Goal: Answer question/provide support: Share knowledge or assist other users

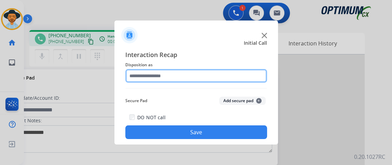
click at [219, 74] on input "text" at bounding box center [196, 76] width 142 height 14
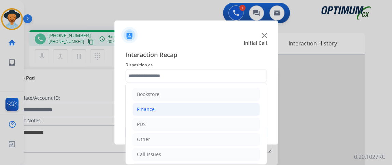
click at [219, 110] on li "Finance" at bounding box center [195, 109] width 127 height 13
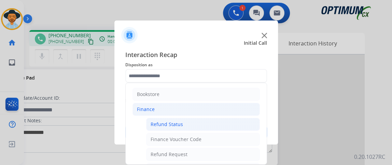
click at [219, 123] on li "Refund Status" at bounding box center [203, 124] width 114 height 13
type input "**********"
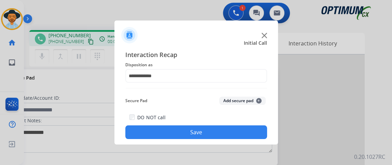
click at [218, 131] on button "Save" at bounding box center [196, 132] width 142 height 14
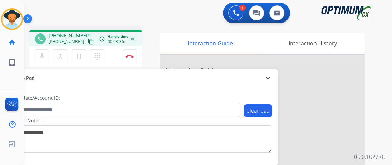
click at [88, 40] on mat-icon "content_copy" at bounding box center [91, 42] width 6 height 6
click at [42, 55] on mat-icon "mic" at bounding box center [42, 56] width 8 height 8
click at [43, 51] on button "mic_off Mute" at bounding box center [42, 56] width 14 height 14
click at [45, 57] on mat-icon "mic" at bounding box center [42, 56] width 8 height 8
click at [45, 57] on mat-icon "mic_off" at bounding box center [42, 56] width 8 height 8
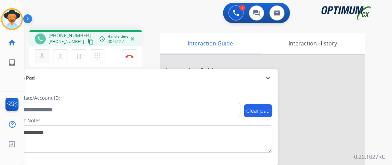
click at [40, 56] on mat-icon "mic" at bounding box center [42, 56] width 8 height 8
click at [40, 56] on mat-icon "mic_off" at bounding box center [42, 56] width 8 height 8
click at [131, 56] on img at bounding box center [129, 56] width 8 height 3
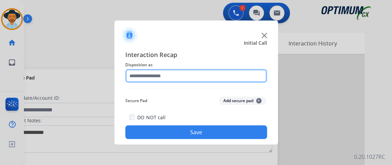
click at [168, 81] on input "text" at bounding box center [196, 76] width 142 height 14
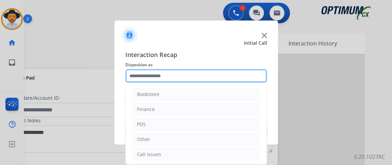
scroll to position [45, 0]
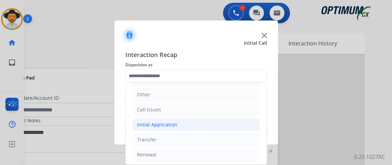
click at [223, 127] on li "Initial Application" at bounding box center [195, 124] width 127 height 13
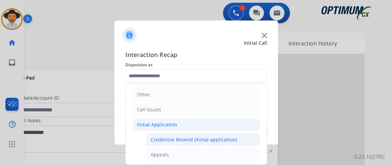
click at [222, 136] on div "Credential Resend (Initial application)" at bounding box center [193, 139] width 86 height 7
type input "**********"
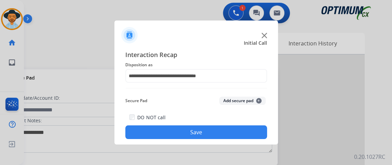
click at [222, 135] on button "Save" at bounding box center [196, 132] width 142 height 14
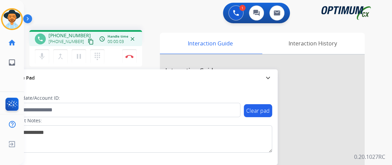
click at [88, 41] on mat-icon "content_copy" at bounding box center [91, 42] width 6 height 6
click at [88, 42] on mat-icon "content_copy" at bounding box center [91, 42] width 6 height 6
click at [44, 53] on mat-icon "mic" at bounding box center [42, 56] width 8 height 8
click at [44, 53] on mat-icon "mic_off" at bounding box center [42, 56] width 8 height 8
click at [124, 54] on button "Disconnect" at bounding box center [129, 56] width 14 height 14
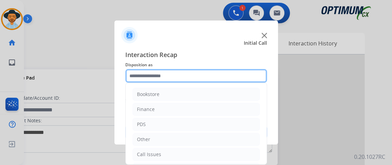
click at [213, 76] on input "text" at bounding box center [196, 76] width 142 height 14
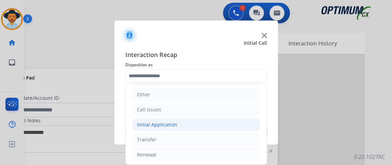
click at [230, 127] on li "Initial Application" at bounding box center [195, 124] width 127 height 13
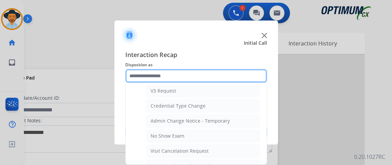
scroll to position [336, 0]
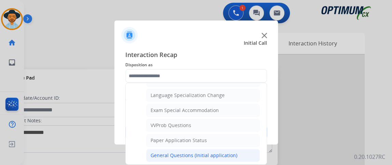
click at [248, 149] on li "General Questions (Initial application)" at bounding box center [203, 155] width 114 height 13
type input "**********"
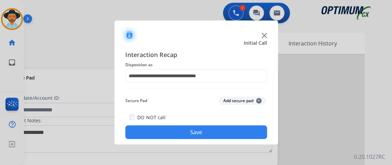
click at [246, 136] on button "Save" at bounding box center [196, 132] width 142 height 14
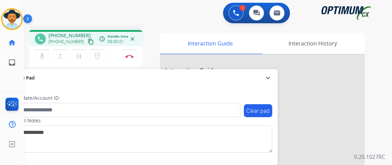
click at [88, 42] on mat-icon "content_copy" at bounding box center [91, 42] width 6 height 6
click at [87, 45] on button "content_copy" at bounding box center [91, 42] width 8 height 8
click at [135, 57] on button "Disconnect" at bounding box center [129, 56] width 14 height 14
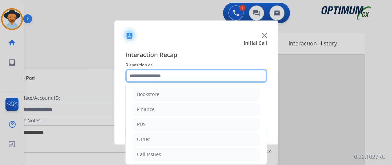
click at [177, 80] on input "text" at bounding box center [196, 76] width 142 height 14
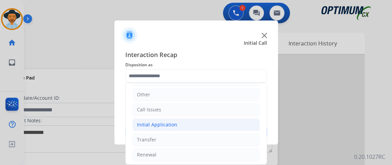
click at [217, 122] on li "Initial Application" at bounding box center [195, 124] width 127 height 13
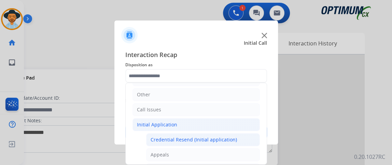
click at [217, 133] on li "Credential Resend (Initial application)" at bounding box center [203, 139] width 114 height 13
type input "**********"
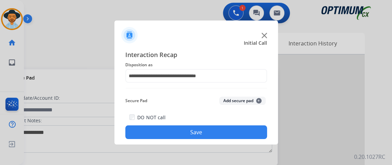
click at [217, 133] on button "Save" at bounding box center [196, 132] width 142 height 14
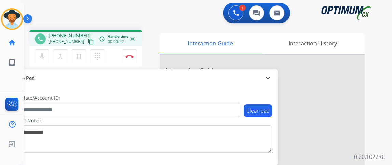
click at [88, 39] on mat-icon "content_copy" at bounding box center [91, 42] width 6 height 6
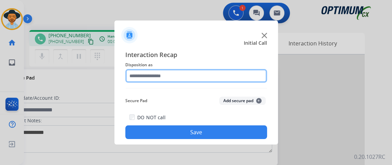
click at [171, 80] on input "text" at bounding box center [196, 76] width 142 height 14
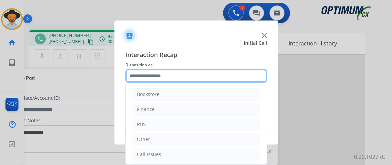
scroll to position [45, 0]
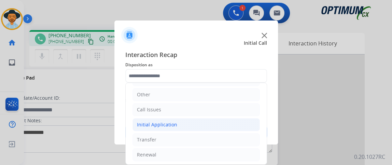
click at [224, 124] on li "Initial Application" at bounding box center [195, 124] width 127 height 13
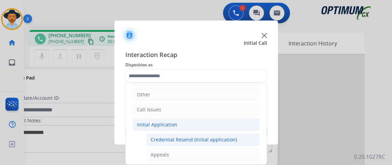
click at [223, 136] on div "Credential Resend (Initial application)" at bounding box center [193, 139] width 86 height 7
type input "**********"
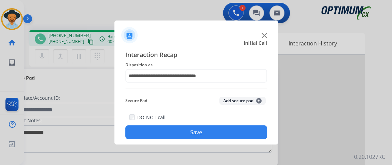
click at [219, 131] on button "Save" at bounding box center [196, 132] width 142 height 14
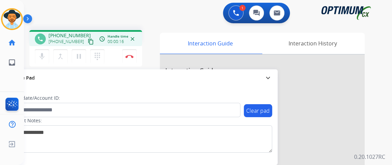
click at [37, 84] on div "Secure Pad" at bounding box center [140, 78] width 263 height 12
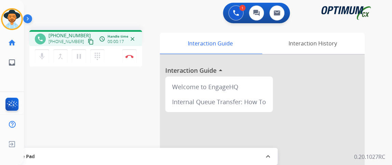
click at [88, 41] on mat-icon "content_copy" at bounding box center [91, 42] width 6 height 6
click at [132, 59] on button "Disconnect" at bounding box center [129, 56] width 14 height 14
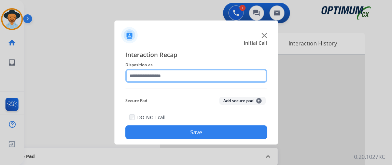
click at [201, 77] on input "text" at bounding box center [196, 76] width 142 height 14
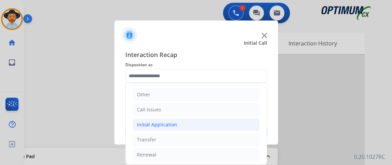
click at [219, 129] on li "Initial Application" at bounding box center [195, 124] width 127 height 13
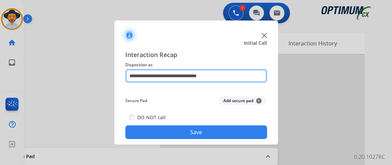
click at [245, 69] on input "**********" at bounding box center [196, 76] width 142 height 14
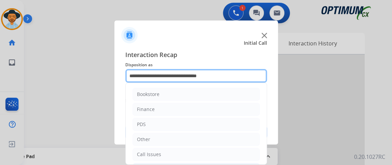
scroll to position [407, 0]
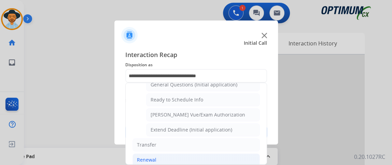
click at [229, 153] on li "Renewal" at bounding box center [195, 159] width 127 height 13
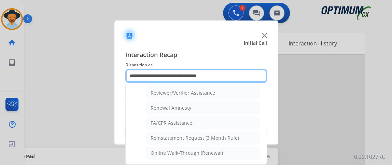
scroll to position [259, 0]
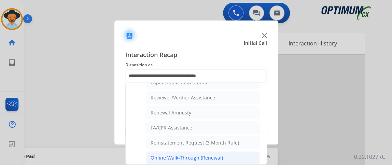
click at [214, 151] on li "Online Walk-Through (Renewal)" at bounding box center [203, 157] width 114 height 13
type input "**********"
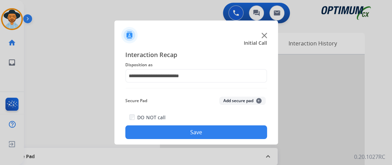
click at [211, 135] on button "Save" at bounding box center [196, 132] width 142 height 14
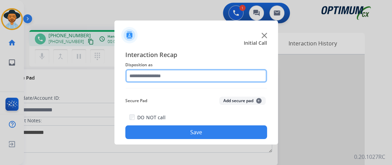
click at [165, 78] on input "text" at bounding box center [196, 76] width 142 height 14
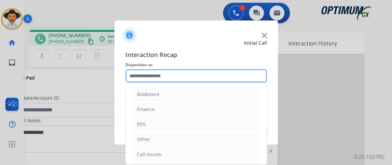
scroll to position [45, 0]
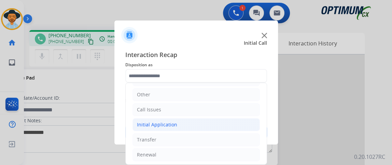
click at [241, 122] on li "Initial Application" at bounding box center [195, 124] width 127 height 13
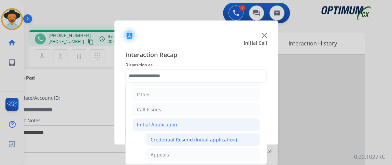
click at [238, 133] on li "Credential Resend (Initial application)" at bounding box center [203, 139] width 114 height 13
type input "**********"
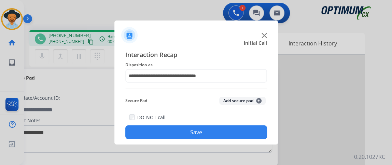
click at [238, 132] on button "Save" at bounding box center [196, 132] width 142 height 14
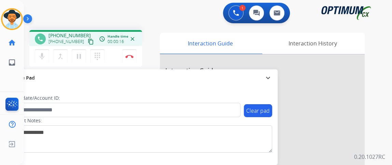
click at [88, 42] on mat-icon "content_copy" at bounding box center [91, 42] width 6 height 6
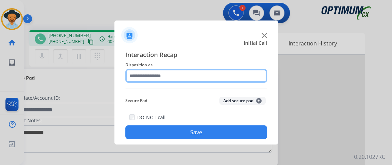
click at [163, 74] on input "text" at bounding box center [196, 76] width 142 height 14
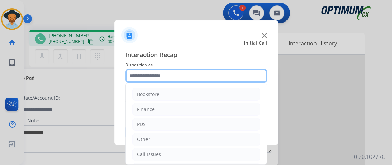
scroll to position [45, 0]
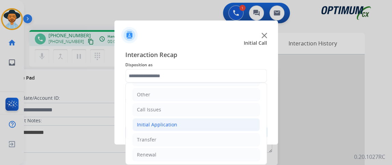
click at [228, 118] on li "Initial Application" at bounding box center [195, 124] width 127 height 13
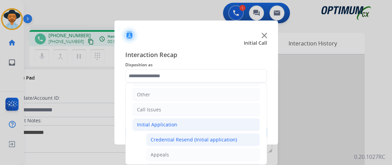
click at [227, 136] on div "Credential Resend (Initial application)" at bounding box center [193, 139] width 86 height 7
type input "**********"
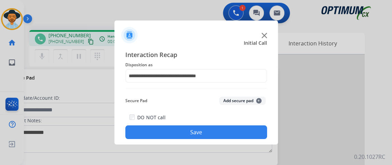
click at [227, 135] on button "Save" at bounding box center [196, 132] width 142 height 14
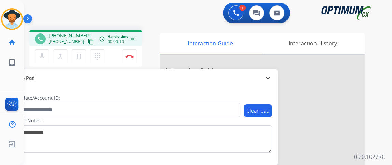
click at [88, 42] on mat-icon "content_copy" at bounding box center [91, 42] width 6 height 6
click at [46, 55] on button "mic Mute" at bounding box center [42, 56] width 14 height 14
click at [40, 60] on button "mic_off Mute" at bounding box center [42, 56] width 14 height 14
click at [46, 56] on button "mic Mute" at bounding box center [42, 56] width 14 height 14
click at [43, 60] on button "mic_off Mute" at bounding box center [42, 56] width 14 height 14
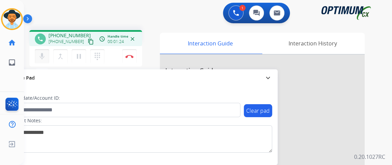
click at [41, 54] on mat-icon "mic" at bounding box center [42, 56] width 8 height 8
click at [44, 59] on mat-icon "mic_off" at bounding box center [42, 56] width 8 height 8
click at [131, 52] on button "Disconnect" at bounding box center [129, 56] width 14 height 14
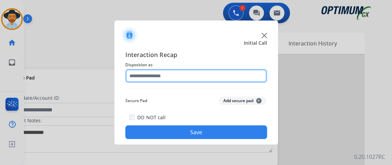
click at [189, 74] on input "text" at bounding box center [196, 76] width 142 height 14
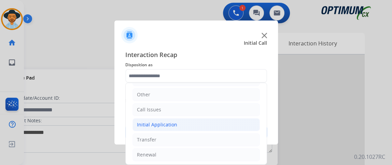
click at [204, 125] on li "Initial Application" at bounding box center [195, 124] width 127 height 13
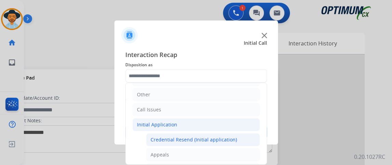
click at [203, 134] on li "Credential Resend (Initial application)" at bounding box center [203, 139] width 114 height 13
type input "**********"
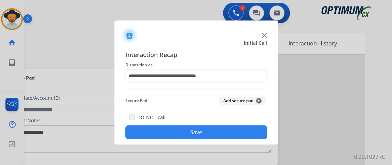
click at [203, 138] on button "Save" at bounding box center [196, 132] width 142 height 14
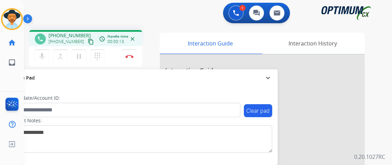
click at [88, 39] on mat-icon "content_copy" at bounding box center [91, 42] width 6 height 6
click at [47, 50] on button "mic Mute" at bounding box center [42, 56] width 14 height 14
click at [47, 50] on button "mic_off Mute" at bounding box center [42, 56] width 14 height 14
click at [127, 55] on img at bounding box center [129, 56] width 8 height 3
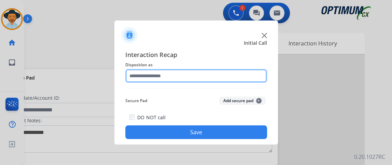
click at [199, 77] on input "text" at bounding box center [196, 76] width 142 height 14
click at [199, 76] on input "text" at bounding box center [196, 76] width 142 height 14
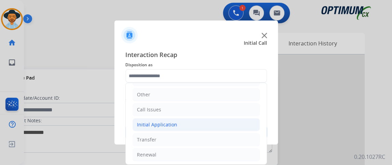
click at [220, 124] on li "Initial Application" at bounding box center [195, 124] width 127 height 13
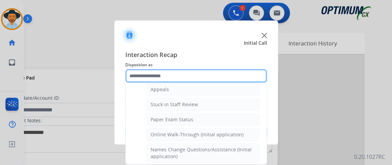
scroll to position [126, 0]
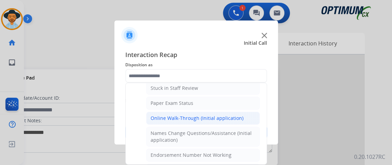
click at [244, 120] on li "Online Walk-Through (Initial application)" at bounding box center [203, 118] width 114 height 13
type input "**********"
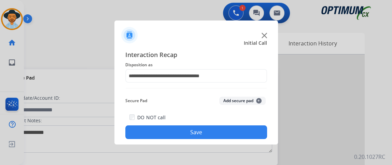
click at [242, 128] on button "Save" at bounding box center [196, 132] width 142 height 14
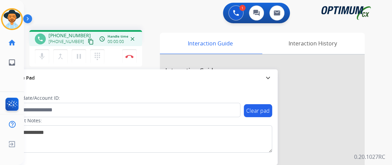
click at [88, 43] on mat-icon "content_copy" at bounding box center [91, 42] width 6 height 6
click at [41, 61] on button "mic Mute" at bounding box center [42, 56] width 14 height 14
click at [194, 92] on div "Clear pad Candidate/Account ID: Contact Notes:" at bounding box center [140, 125] width 274 height 78
click at [41, 54] on mat-icon "mic_off" at bounding box center [42, 56] width 8 height 8
click at [41, 53] on mat-icon "mic" at bounding box center [42, 56] width 8 height 8
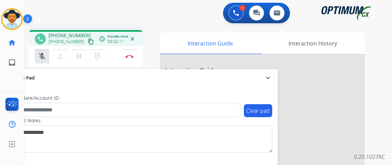
drag, startPoint x: 41, startPoint y: 53, endPoint x: 42, endPoint y: 70, distance: 16.4
click at [42, 70] on div "phone +17733683576 +17733683576 content_copy access_time Call metrics Queue 00:…" at bounding box center [199, 167] width 351 height 285
click at [45, 59] on mat-icon "mic_off" at bounding box center [42, 56] width 8 height 8
click at [44, 53] on mat-icon "mic" at bounding box center [42, 56] width 8 height 8
click at [44, 53] on mat-icon "mic_off" at bounding box center [42, 56] width 8 height 8
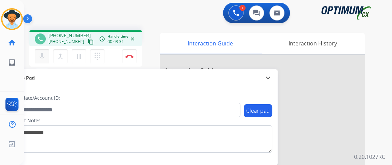
click at [44, 53] on mat-icon "mic" at bounding box center [42, 56] width 8 height 8
click at [44, 53] on mat-icon "mic_off" at bounding box center [42, 56] width 8 height 8
drag, startPoint x: 47, startPoint y: 33, endPoint x: 59, endPoint y: 38, distance: 12.6
click at [59, 38] on div "phone +17733683576 +17733683576 content_copy" at bounding box center [65, 39] width 60 height 14
click at [53, 36] on span "+17733683576" at bounding box center [69, 35] width 42 height 7
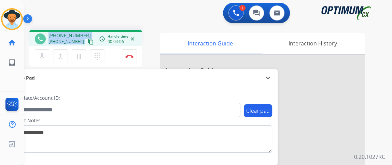
drag, startPoint x: 49, startPoint y: 35, endPoint x: 78, endPoint y: 41, distance: 30.2
click at [78, 41] on div "+17733683576 +17733683576 content_copy" at bounding box center [71, 39] width 46 height 14
click at [69, 40] on span "+17733683576" at bounding box center [65, 41] width 35 height 5
click at [38, 59] on mat-icon "mic" at bounding box center [42, 56] width 8 height 8
click at [37, 59] on button "mic_off Mute" at bounding box center [42, 56] width 14 height 14
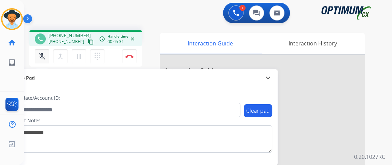
click at [35, 61] on button "mic_off Mute" at bounding box center [42, 56] width 14 height 14
click at [39, 61] on button "mic Mute" at bounding box center [42, 56] width 14 height 14
click at [39, 61] on button "mic_off Mute" at bounding box center [42, 56] width 14 height 14
click at [41, 58] on mat-icon "mic" at bounding box center [42, 56] width 8 height 8
click at [41, 58] on mat-icon "mic_off" at bounding box center [42, 56] width 8 height 8
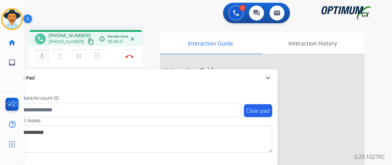
click at [41, 59] on mat-icon "mic" at bounding box center [42, 56] width 8 height 8
click at [41, 59] on mat-icon "mic_off" at bounding box center [42, 56] width 8 height 8
drag, startPoint x: 125, startPoint y: 54, endPoint x: 126, endPoint y: 50, distance: 3.8
drag, startPoint x: 126, startPoint y: 50, endPoint x: 72, endPoint y: 95, distance: 70.0
click at [63, 97] on div "Candidate/Account ID:" at bounding box center [124, 106] width 231 height 23
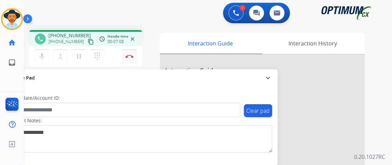
click at [130, 60] on button "Disconnect" at bounding box center [129, 56] width 14 height 14
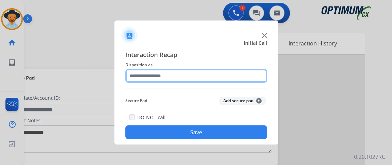
click at [193, 72] on input "text" at bounding box center [196, 76] width 142 height 14
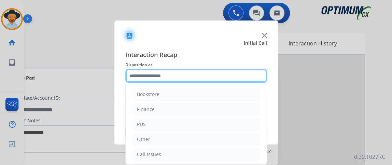
scroll to position [45, 0]
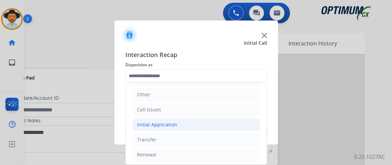
click at [229, 126] on li "Initial Application" at bounding box center [195, 124] width 127 height 13
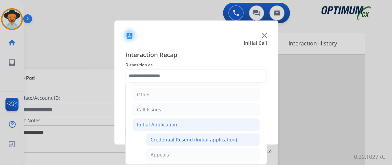
click at [229, 133] on li "Credential Resend (Initial application)" at bounding box center [203, 139] width 114 height 13
type input "**********"
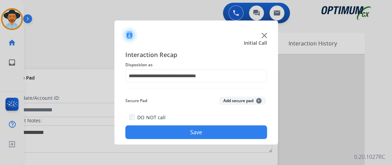
click at [229, 133] on button "Save" at bounding box center [196, 132] width 142 height 14
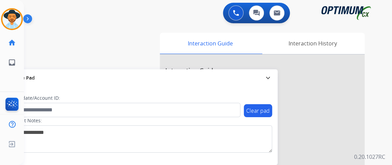
click at [50, 49] on div "swap_horiz Break voice bridge close_fullscreen Connect 3-Way Call merge_type Se…" at bounding box center [199, 167] width 351 height 285
click at [1, 22] on div "Gilce AfterCallWork Edit Avatar Agent: Gilce Routing Profile: NH_Bilingual" at bounding box center [12, 19] width 24 height 22
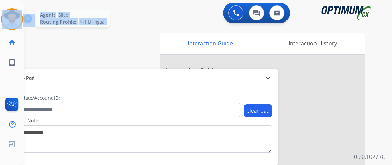
click at [9, 22] on img at bounding box center [11, 19] width 19 height 19
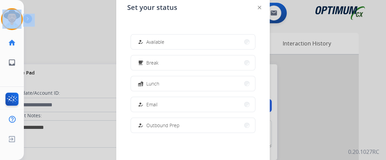
click at [203, 63] on button "free_breakfast Break" at bounding box center [193, 62] width 124 height 15
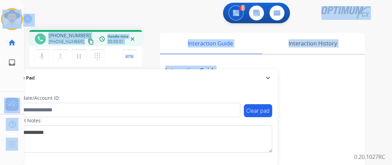
click at [87, 32] on div "+15714663543 +15714663543 content_copy" at bounding box center [71, 39] width 46 height 14
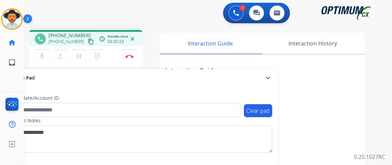
click at [88, 42] on mat-icon "content_copy" at bounding box center [91, 42] width 6 height 6
click at [41, 54] on mat-icon "mic" at bounding box center [42, 56] width 8 height 8
click at [41, 54] on mat-icon "mic_off" at bounding box center [42, 56] width 8 height 8
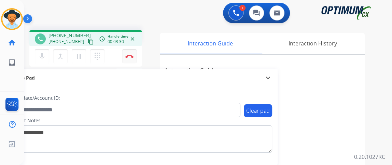
click at [129, 62] on button "Disconnect" at bounding box center [129, 56] width 14 height 14
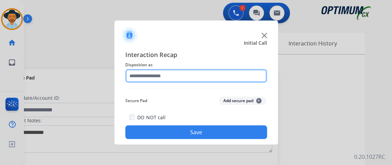
click at [194, 74] on input "text" at bounding box center [196, 76] width 142 height 14
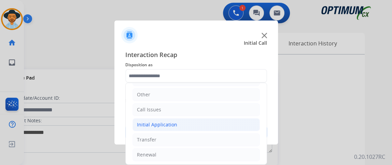
click at [220, 119] on li "Initial Application" at bounding box center [195, 124] width 127 height 13
click at [220, 127] on li "Initial Application" at bounding box center [195, 124] width 127 height 13
click at [220, 125] on div "DO NOT call Save" at bounding box center [196, 126] width 142 height 26
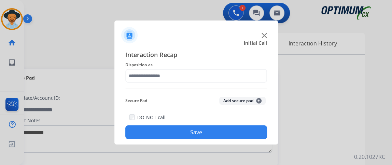
click at [206, 88] on div "Interaction Recap Disposition as Secure Pad Add secure pad + DO NOT call Save" at bounding box center [196, 94] width 142 height 89
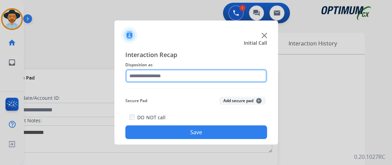
click at [206, 76] on input "text" at bounding box center [196, 76] width 142 height 14
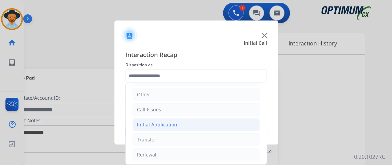
click at [219, 123] on li "Initial Application" at bounding box center [195, 124] width 127 height 13
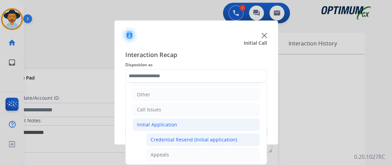
click at [213, 140] on div "Credential Resend (Initial application)" at bounding box center [193, 139] width 86 height 7
type input "**********"
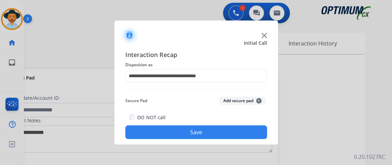
click at [211, 133] on button "Save" at bounding box center [196, 132] width 142 height 14
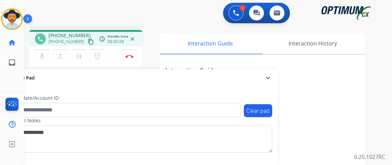
click at [88, 39] on mat-icon "content_copy" at bounding box center [91, 42] width 6 height 6
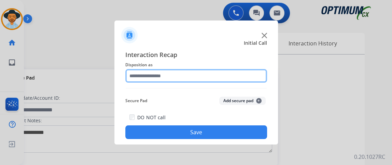
click at [183, 74] on input "text" at bounding box center [196, 76] width 142 height 14
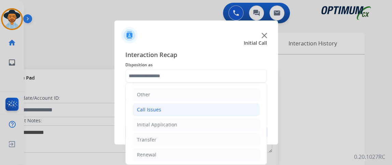
click at [212, 109] on li "Call Issues" at bounding box center [195, 109] width 127 height 13
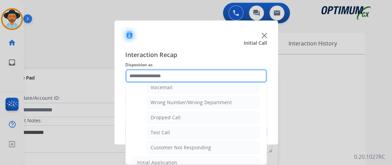
scroll to position [114, 0]
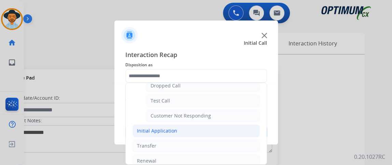
click at [233, 125] on li "Initial Application" at bounding box center [195, 130] width 127 height 13
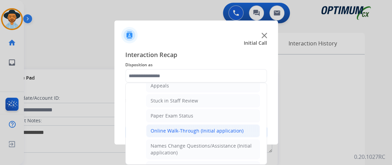
click at [232, 130] on div "Online Walk-Through (Initial application)" at bounding box center [196, 130] width 93 height 7
type input "**********"
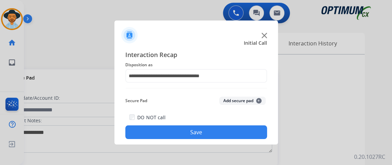
click at [226, 132] on button "Save" at bounding box center [196, 132] width 142 height 14
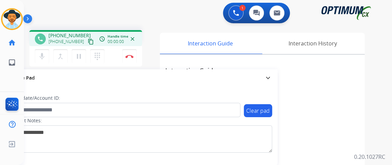
click at [88, 40] on mat-icon "content_copy" at bounding box center [91, 42] width 6 height 6
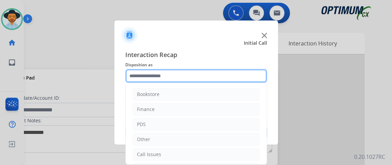
click at [157, 74] on input "text" at bounding box center [196, 76] width 142 height 14
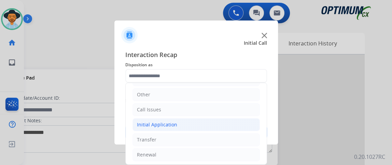
click at [239, 128] on li "Initial Application" at bounding box center [195, 124] width 127 height 13
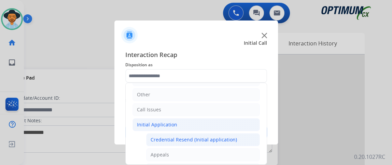
click at [238, 139] on li "Credential Resend (Initial application)" at bounding box center [203, 139] width 114 height 13
type input "**********"
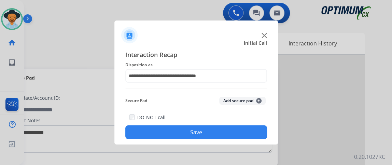
click at [236, 134] on button "Save" at bounding box center [196, 132] width 142 height 14
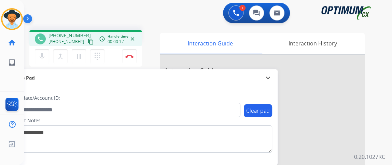
click at [87, 45] on button "content_copy" at bounding box center [91, 42] width 8 height 8
click at [44, 56] on mat-icon "mic" at bounding box center [42, 56] width 8 height 8
click at [44, 56] on mat-icon "mic_off" at bounding box center [42, 56] width 8 height 8
click at [42, 51] on button "mic Mute" at bounding box center [42, 56] width 14 height 14
click at [41, 51] on button "mic Mute" at bounding box center [42, 56] width 14 height 14
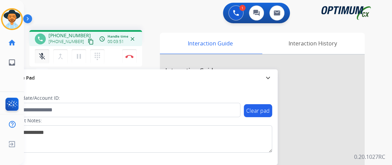
click at [41, 51] on button "mic_off Mute" at bounding box center [42, 56] width 14 height 14
click at [45, 58] on mat-icon "mic" at bounding box center [42, 56] width 8 height 8
click at [44, 58] on mat-icon "mic_off" at bounding box center [42, 56] width 8 height 8
click at [45, 58] on mat-icon "mic" at bounding box center [42, 56] width 8 height 8
click at [45, 58] on mat-icon "mic_off" at bounding box center [42, 56] width 8 height 8
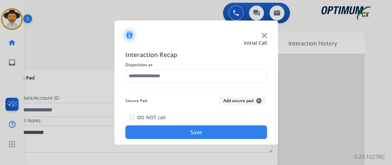
click at [161, 68] on span "Disposition as" at bounding box center [196, 65] width 142 height 8
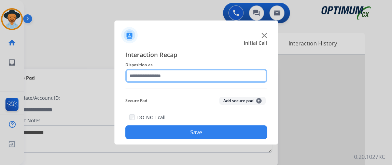
click at [162, 75] on input "text" at bounding box center [196, 76] width 142 height 14
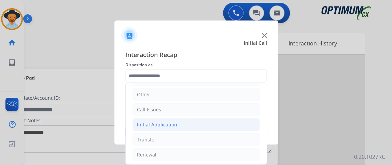
click at [237, 123] on li "Initial Application" at bounding box center [195, 124] width 127 height 13
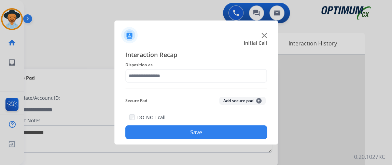
click at [240, 68] on span "Disposition as" at bounding box center [196, 65] width 142 height 8
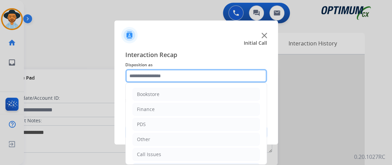
click at [257, 81] on input "text" at bounding box center [196, 76] width 142 height 14
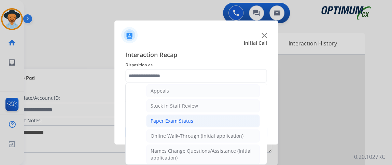
click at [227, 116] on li "Paper Exam Status" at bounding box center [203, 120] width 114 height 13
type input "**********"
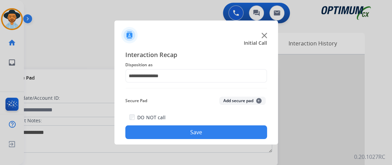
click at [224, 129] on button "Save" at bounding box center [196, 132] width 142 height 14
